Goal: Find specific fact: Find specific fact

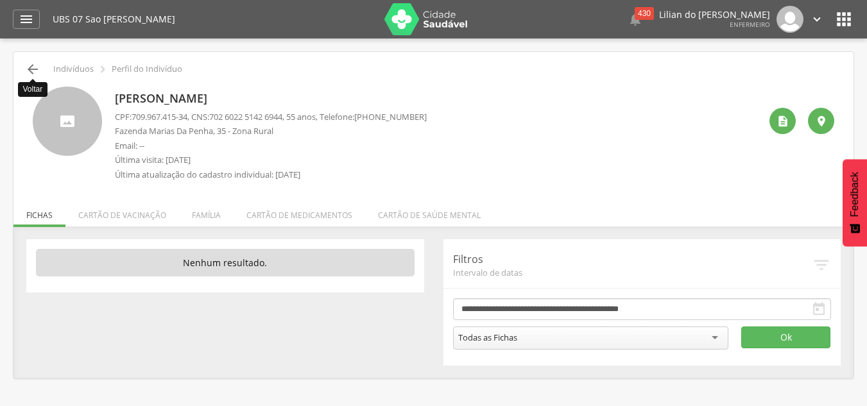
click at [32, 74] on icon "" at bounding box center [32, 69] width 15 height 15
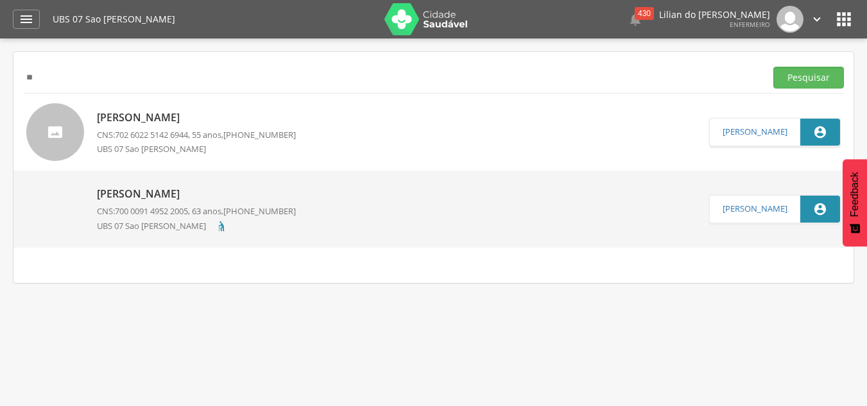
type input "*"
type input "******"
click at [773, 67] on button "Pesquisar" at bounding box center [808, 78] width 71 height 22
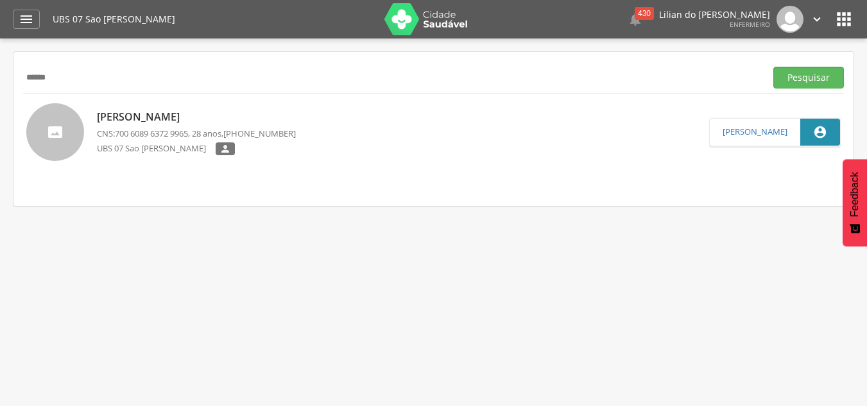
click at [188, 134] on span "700 6089 6372 9965" at bounding box center [151, 134] width 73 height 12
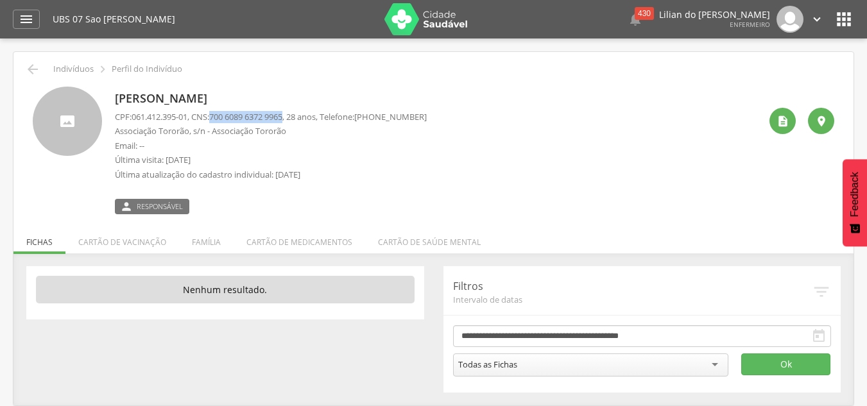
drag, startPoint x: 296, startPoint y: 114, endPoint x: 219, endPoint y: 114, distance: 77.6
click at [219, 114] on p "CPF: 061.412.395-01 , CNS: [PHONE_NUMBER] , 28 anos, Telefone: [PHONE_NUMBER]" at bounding box center [271, 117] width 312 height 12
copy span "700 6089 6372 9965"
